Goal: Navigation & Orientation: Find specific page/section

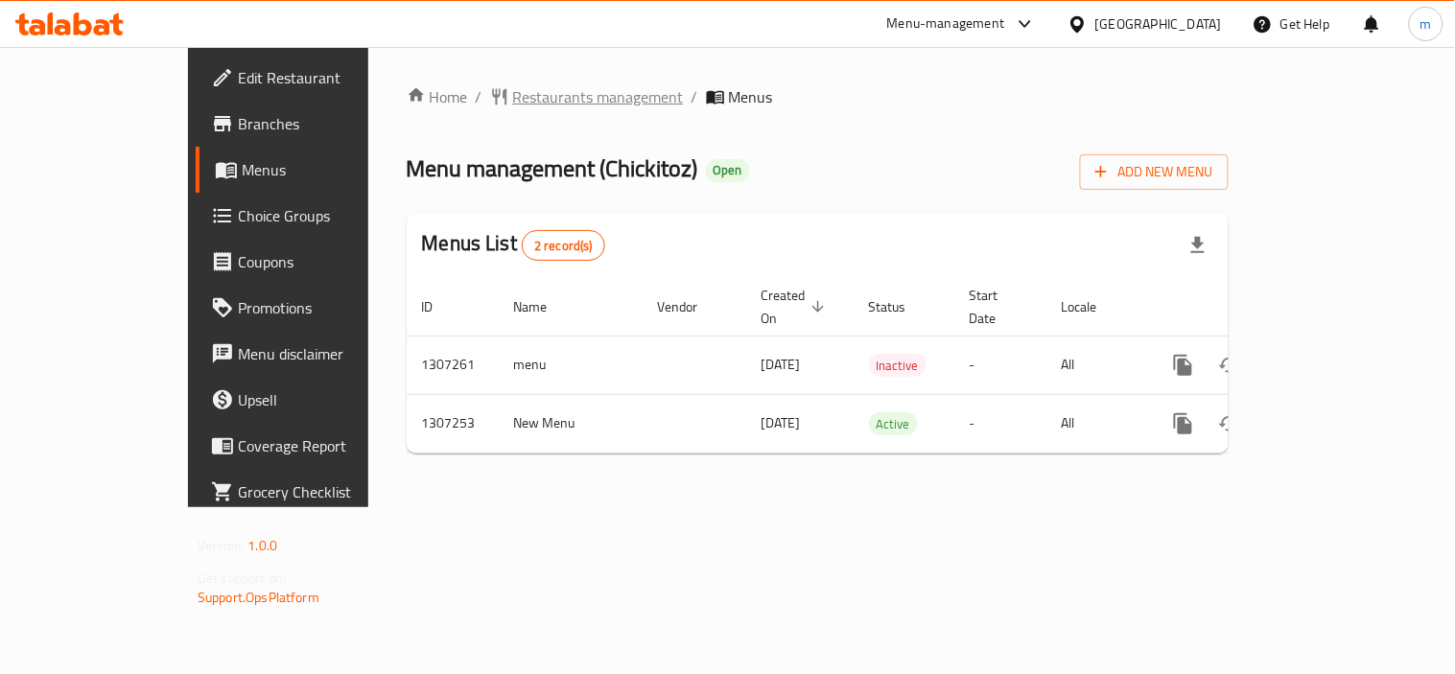
click at [525, 87] on span "Restaurants management" at bounding box center [598, 96] width 171 height 23
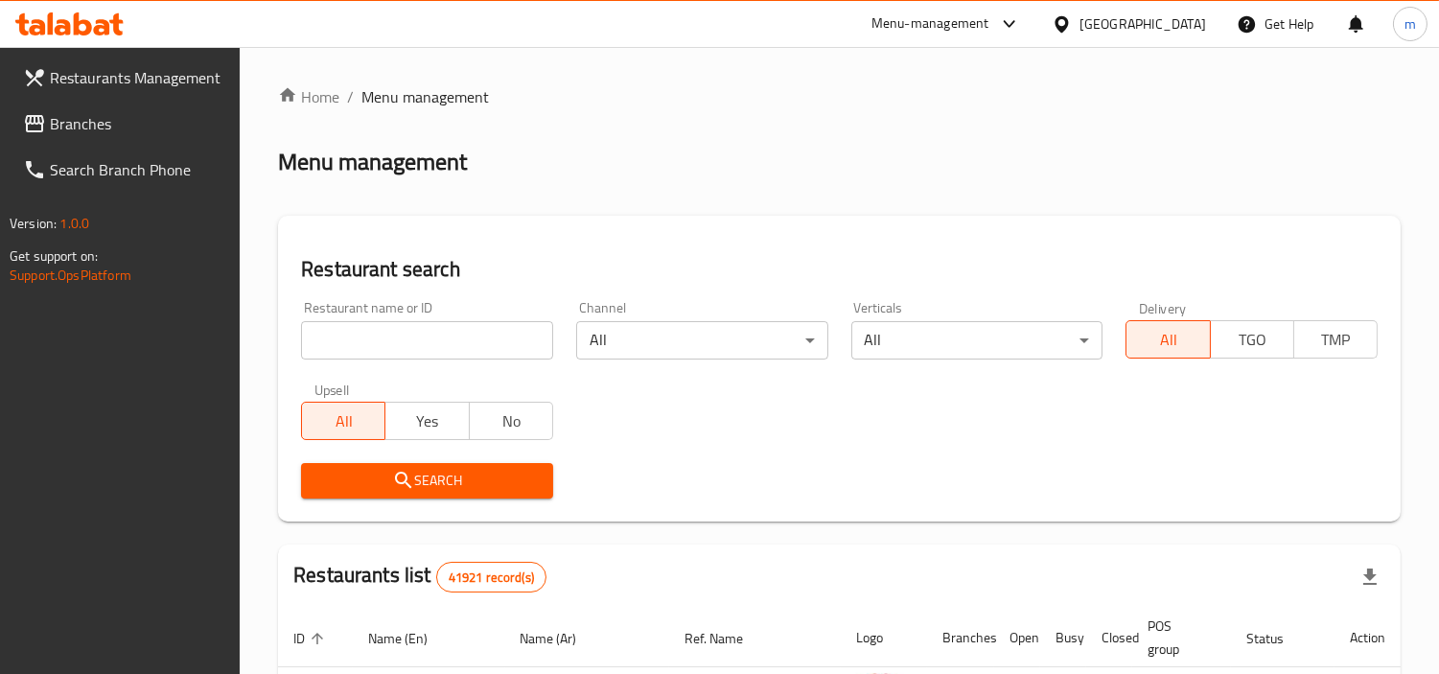
click at [1069, 27] on icon at bounding box center [1062, 24] width 20 height 20
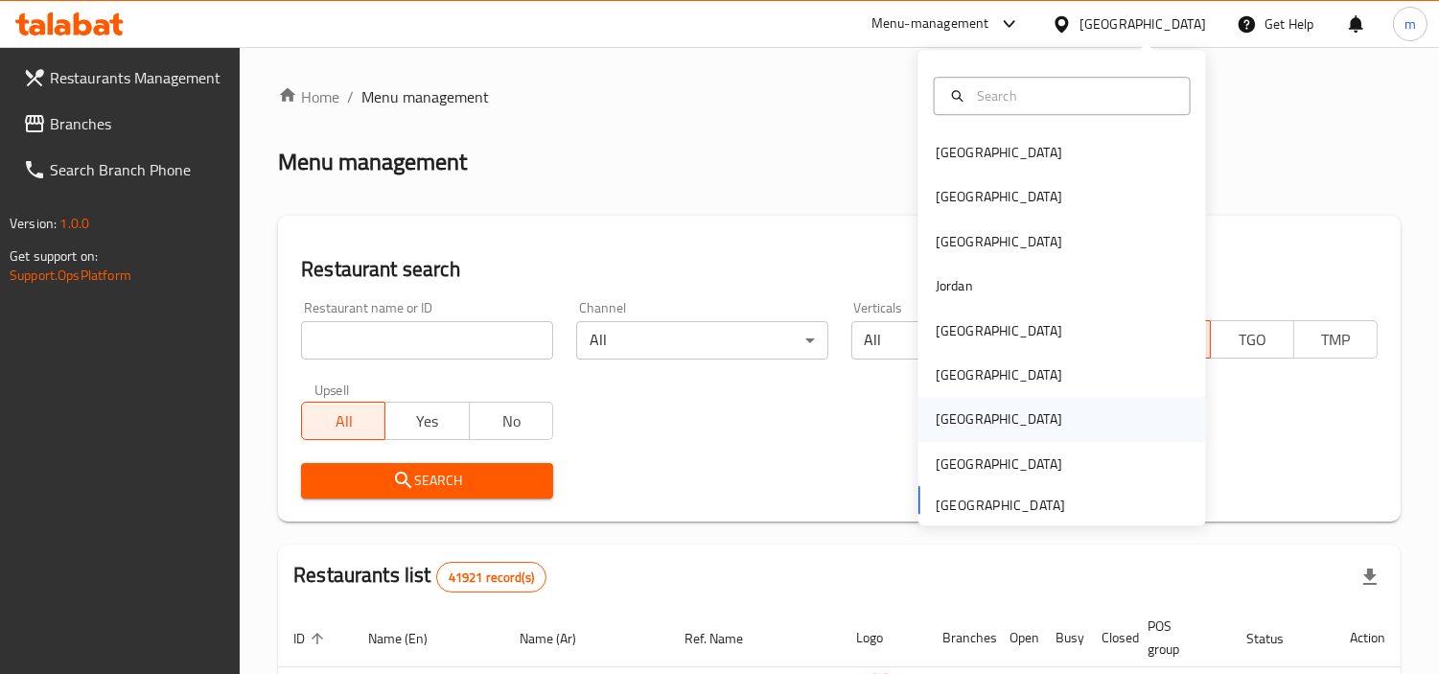
click at [941, 413] on div "[GEOGRAPHIC_DATA]" at bounding box center [999, 419] width 127 height 21
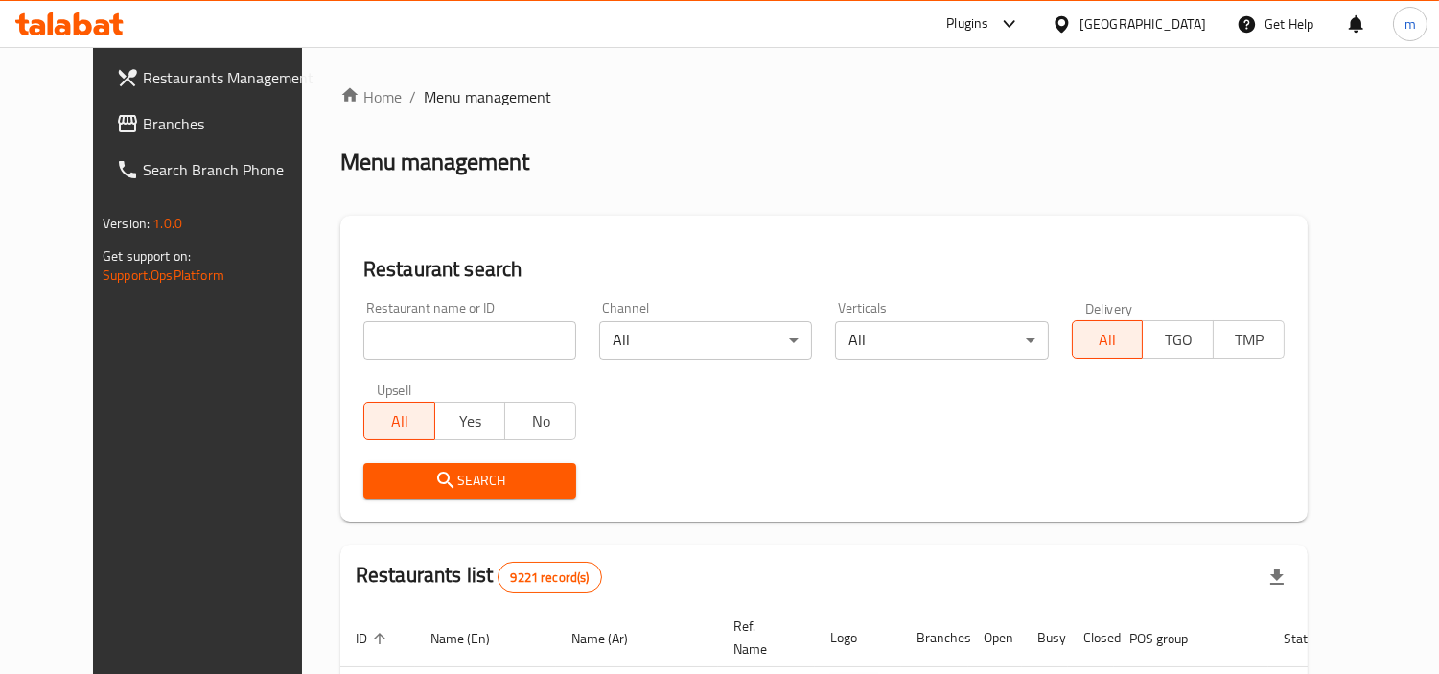
click at [145, 127] on span "Branches" at bounding box center [230, 123] width 175 height 23
